Goal: Find specific page/section: Find specific page/section

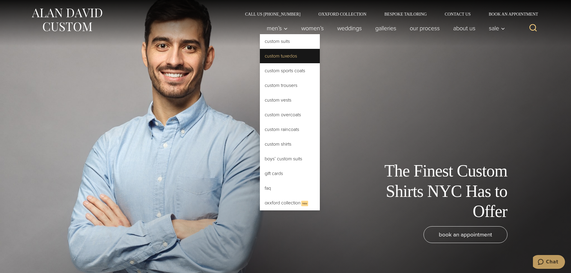
click at [279, 57] on link "Custom Tuxedos" at bounding box center [290, 56] width 60 height 14
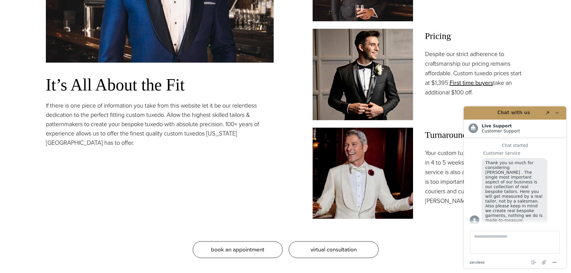
scroll to position [570, 0]
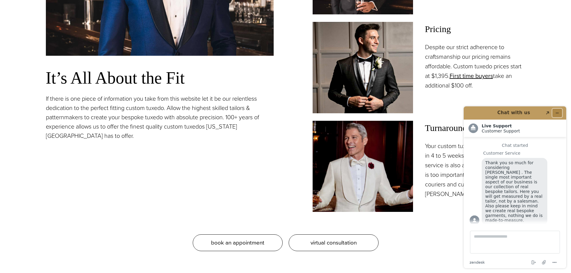
click at [558, 114] on icon "Minimize widget" at bounding box center [557, 113] width 4 height 4
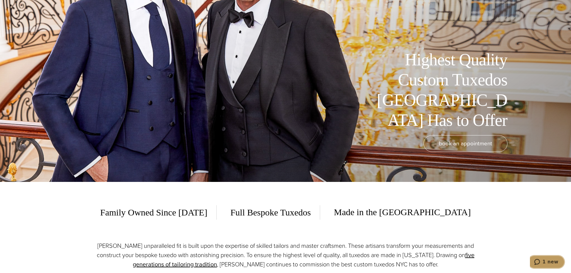
scroll to position [0, 0]
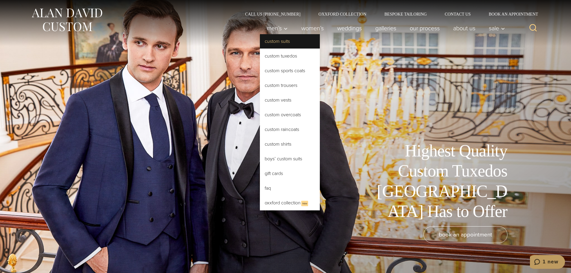
click at [281, 44] on link "Custom Suits" at bounding box center [290, 41] width 60 height 14
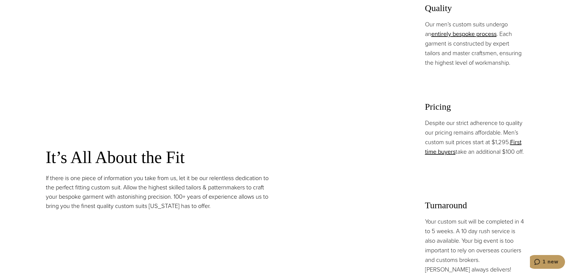
scroll to position [510, 0]
